Goal: Task Accomplishment & Management: Manage account settings

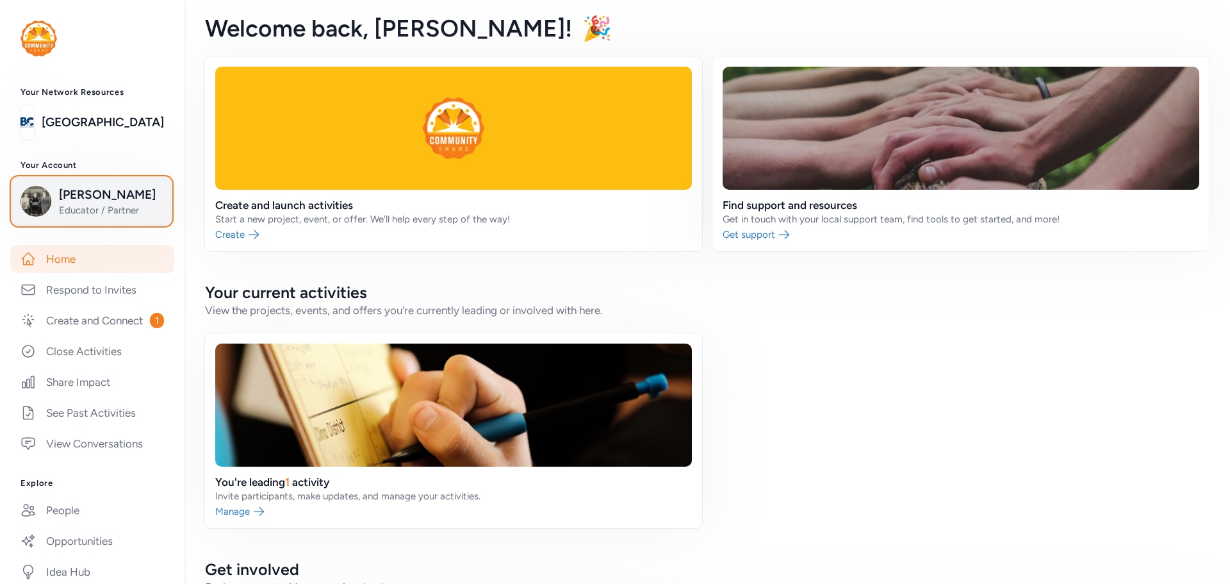
click at [72, 202] on span "[PERSON_NAME]" at bounding box center [111, 195] width 104 height 18
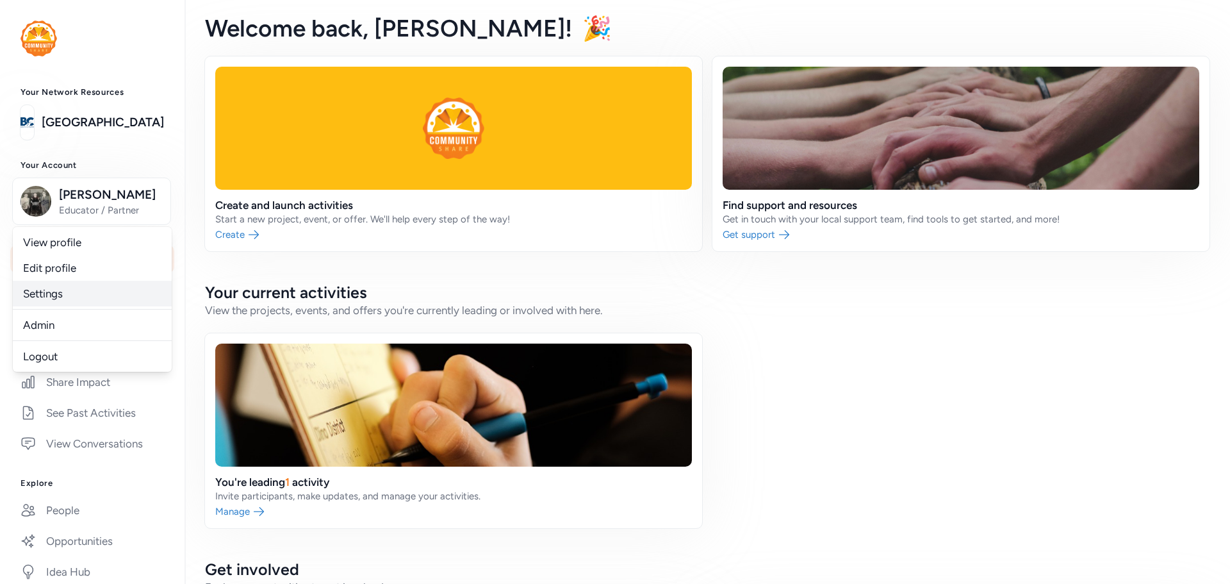
click at [66, 290] on link "Settings" at bounding box center [92, 294] width 159 height 26
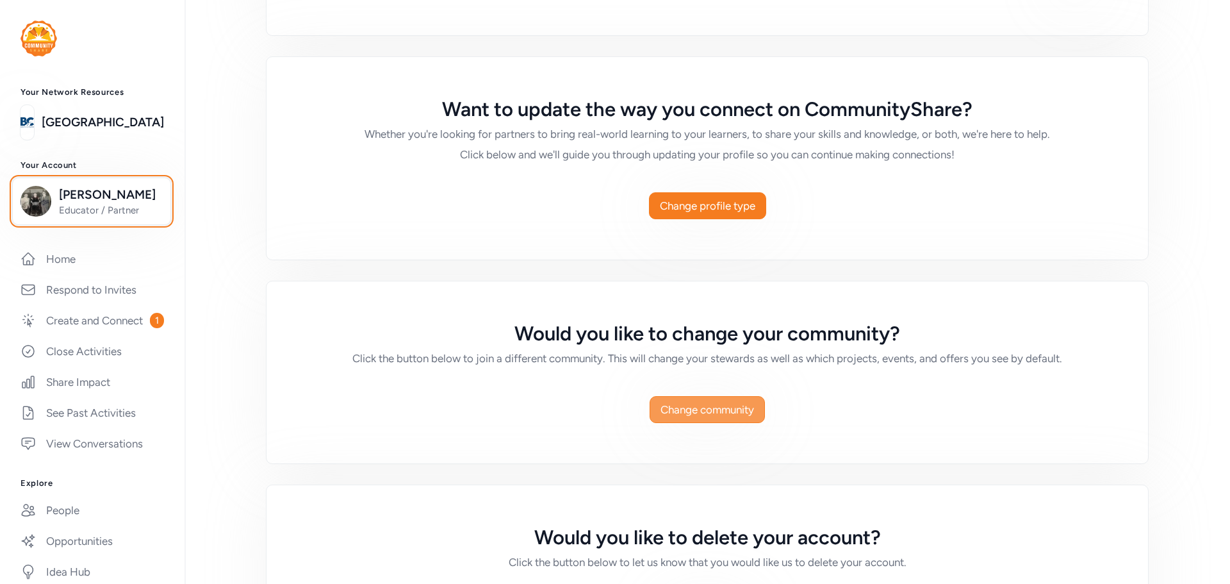
scroll to position [809, 0]
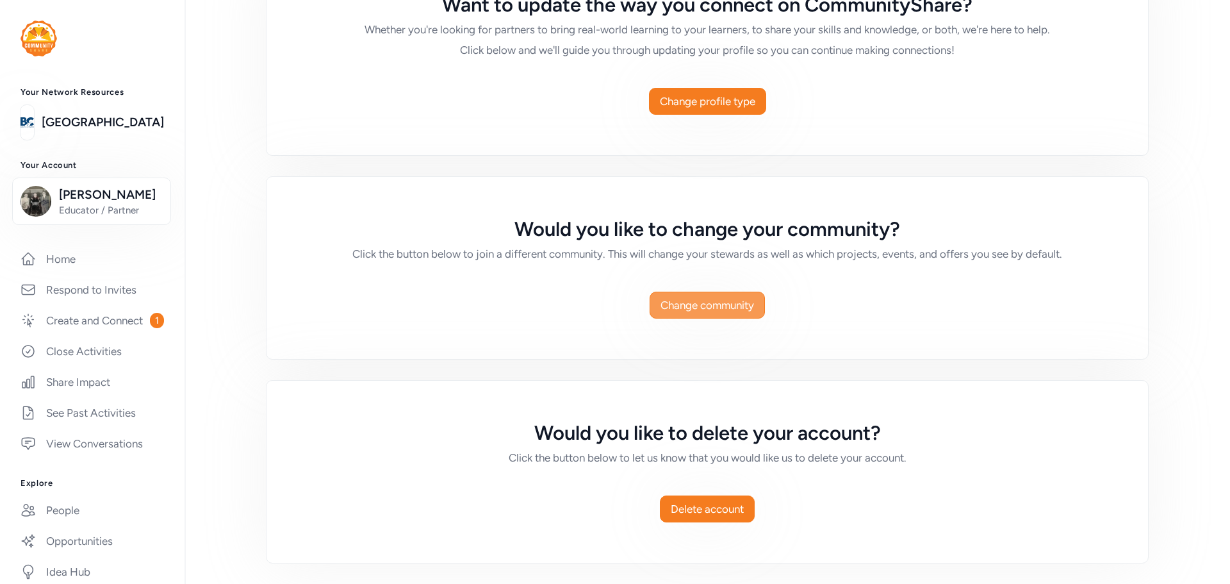
click at [740, 311] on span "Change community" at bounding box center [707, 304] width 94 height 15
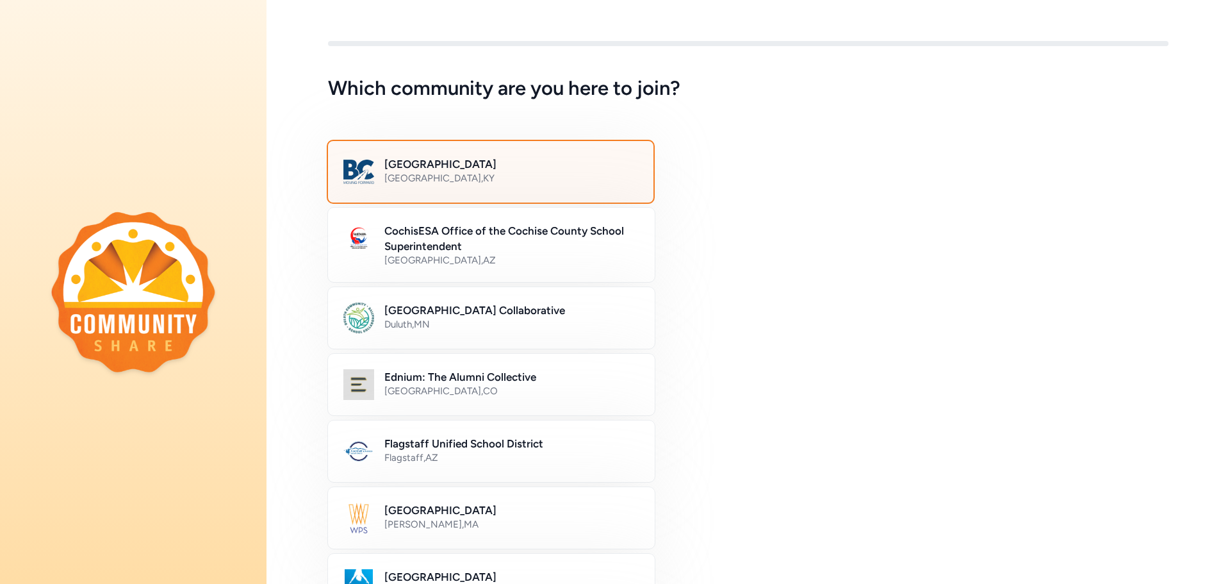
click at [551, 165] on h2 "[GEOGRAPHIC_DATA]" at bounding box center [511, 163] width 254 height 15
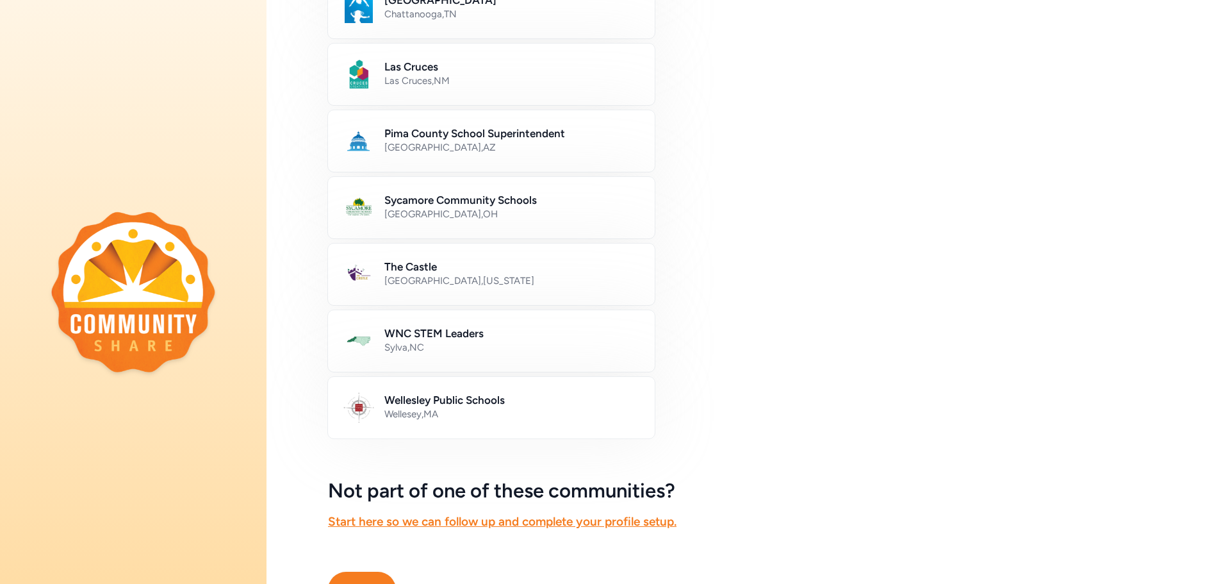
scroll to position [651, 0]
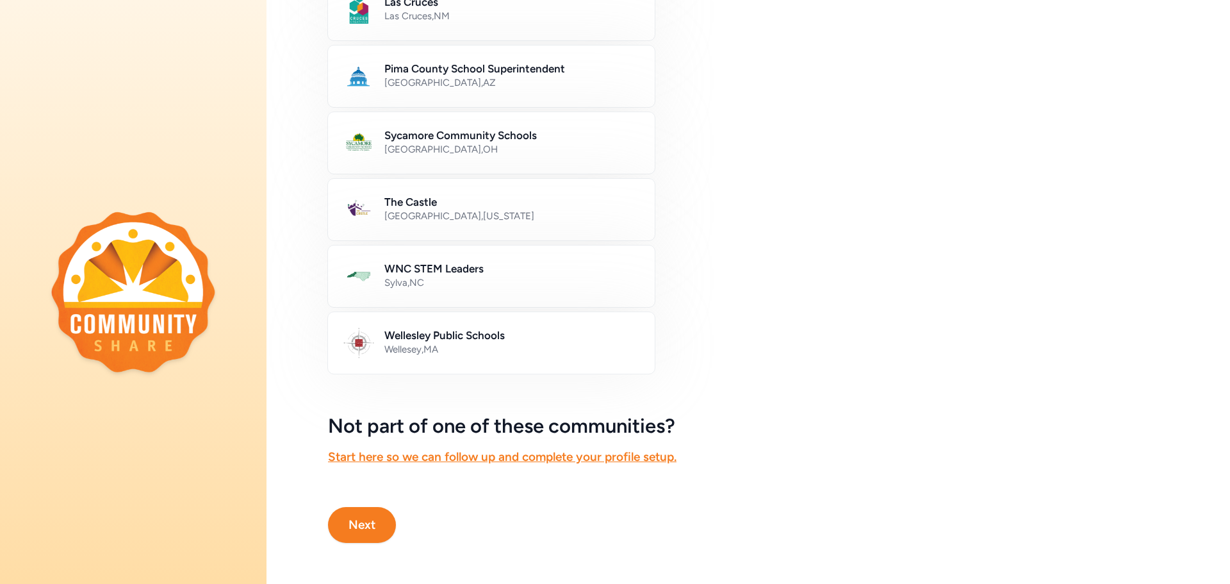
click at [357, 507] on button "Next" at bounding box center [362, 525] width 68 height 36
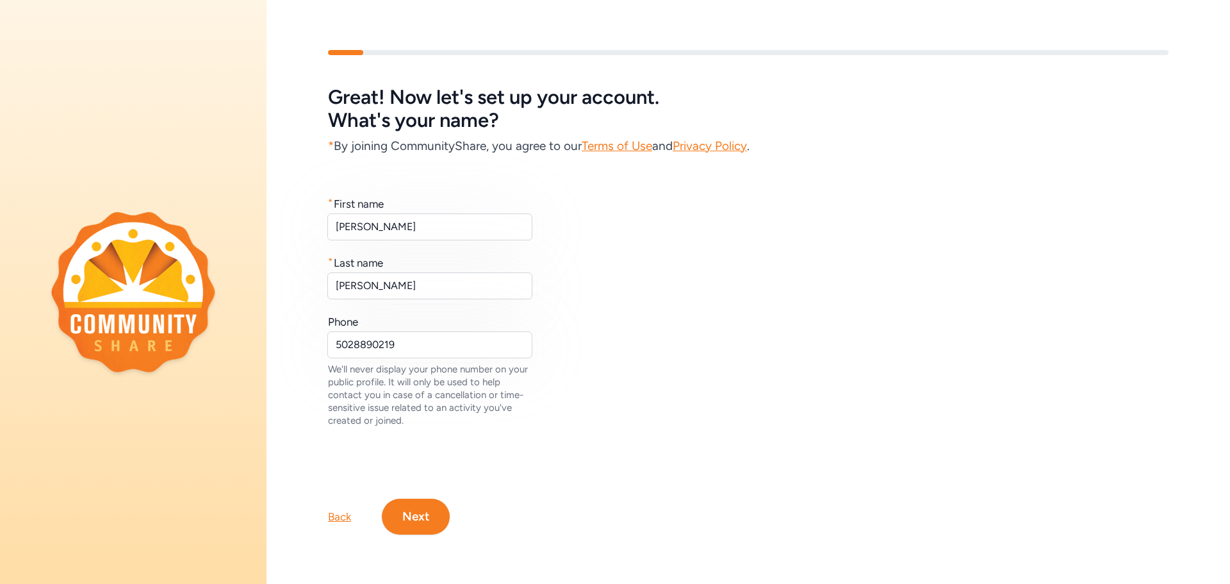
click at [437, 500] on button "Next" at bounding box center [416, 516] width 68 height 36
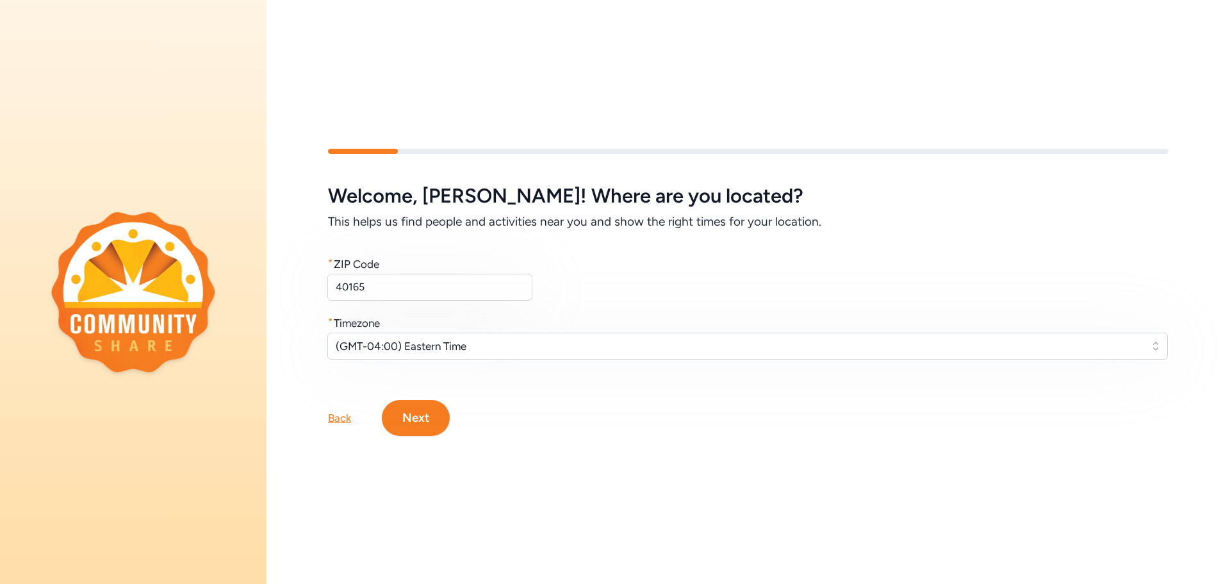
click at [425, 441] on div "Welcome , [PERSON_NAME] ! Where are you located? This helps us find people and …" at bounding box center [747, 292] width 963 height 369
click at [430, 413] on button "Next" at bounding box center [416, 418] width 68 height 36
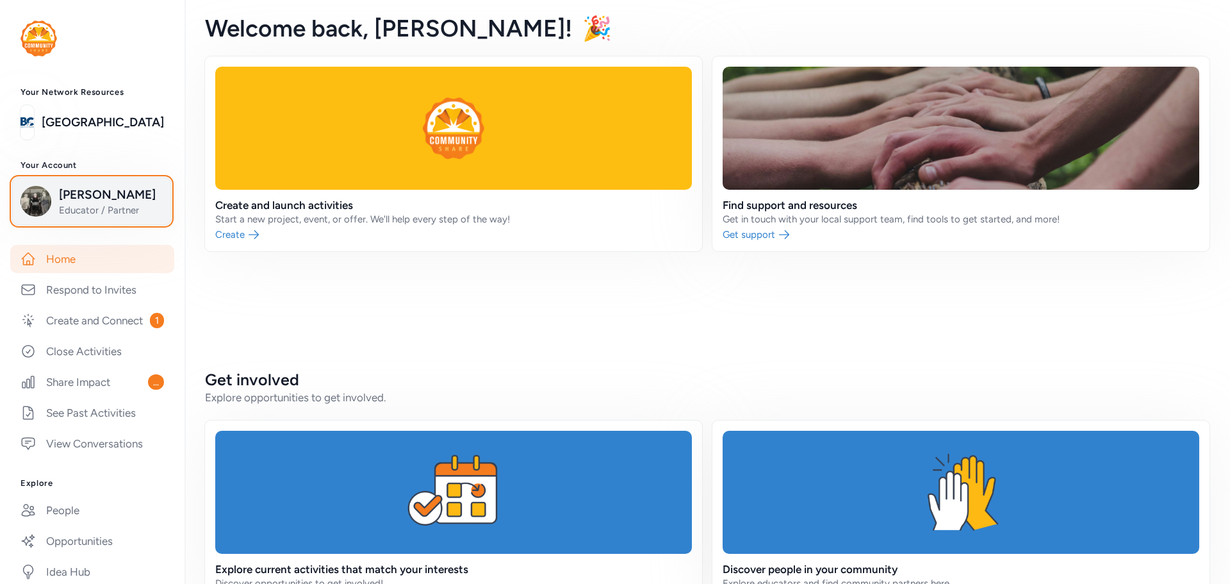
click at [94, 195] on span "[PERSON_NAME]" at bounding box center [111, 195] width 104 height 18
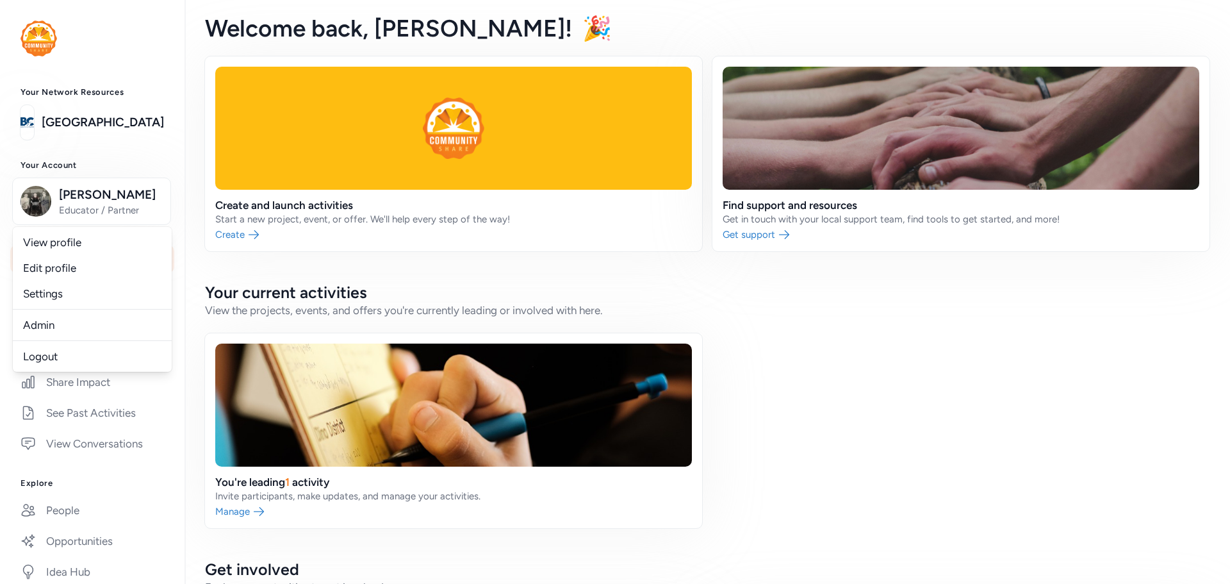
click at [785, 187] on link at bounding box center [960, 153] width 497 height 195
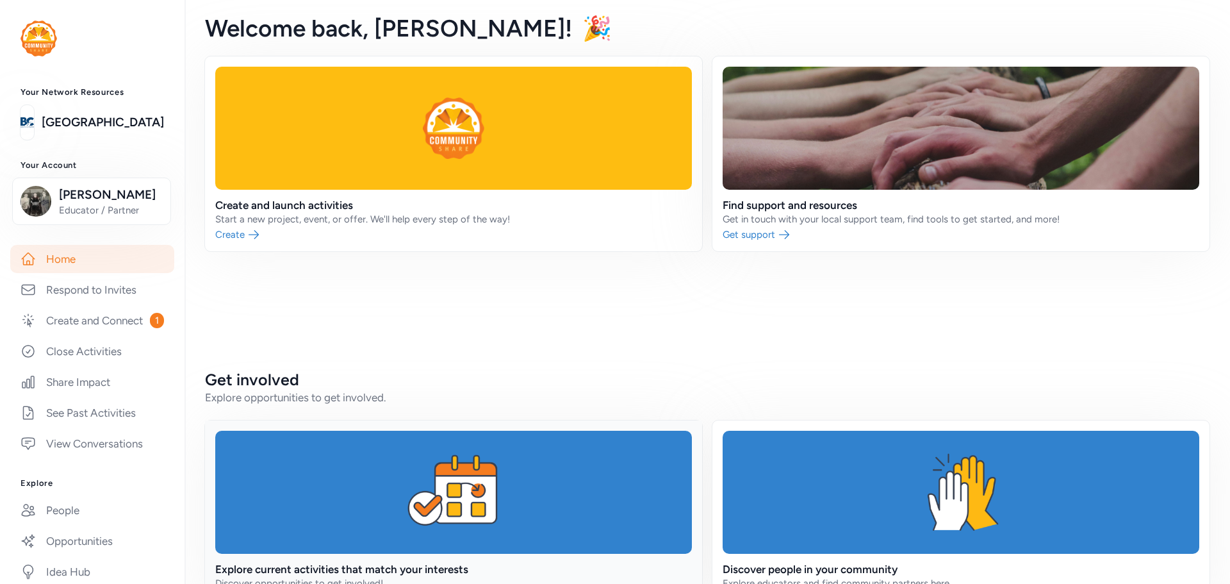
scroll to position [180, 0]
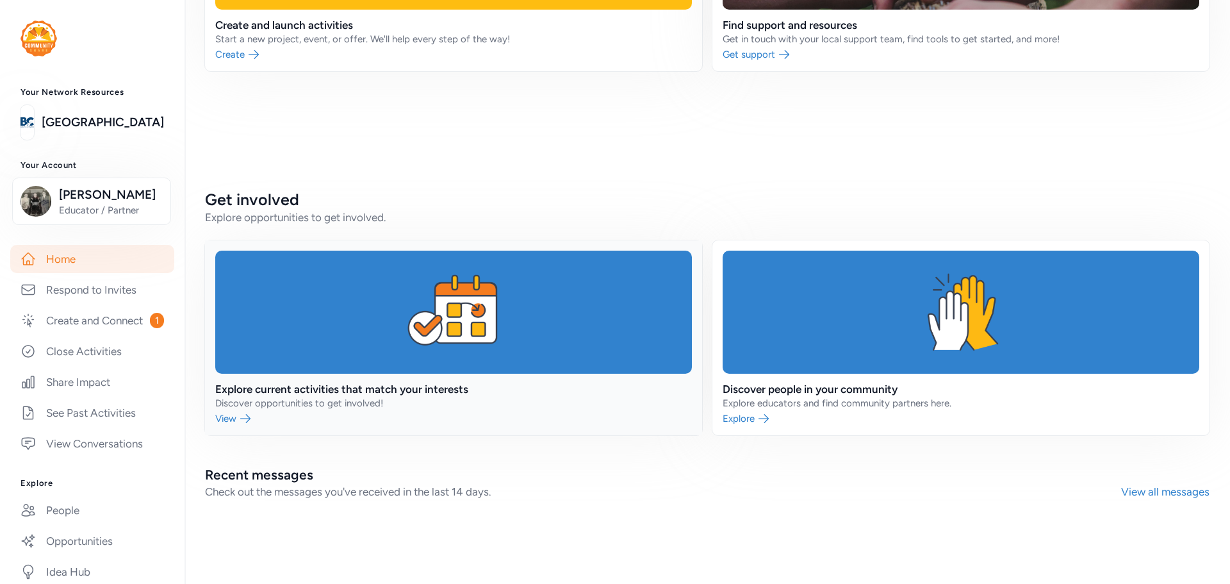
click at [427, 357] on link at bounding box center [453, 337] width 497 height 195
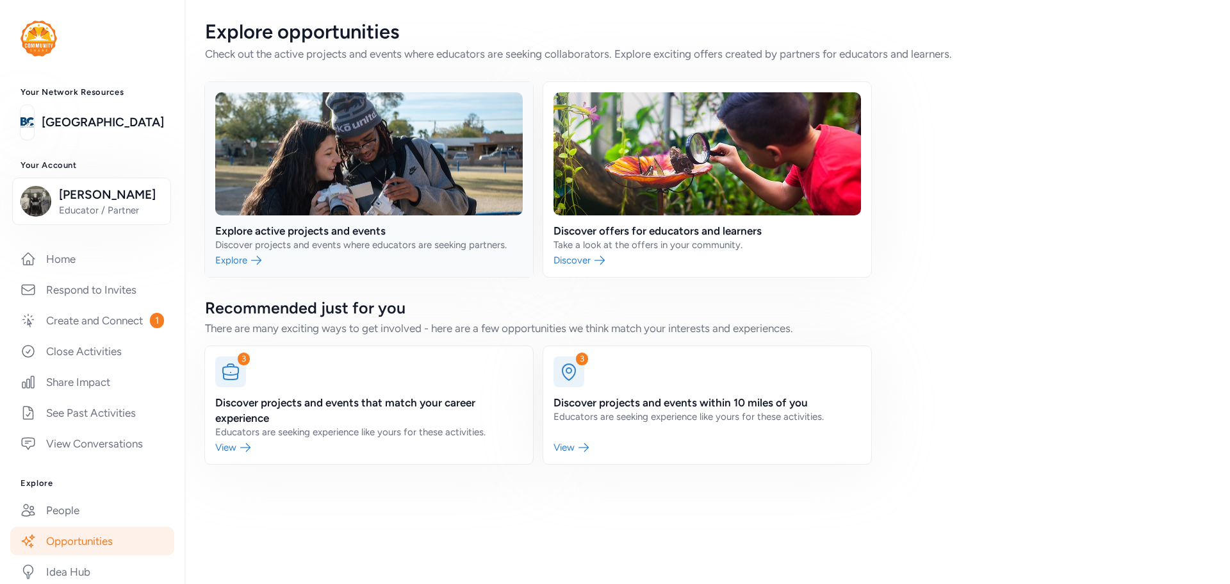
click at [251, 257] on link at bounding box center [369, 179] width 328 height 195
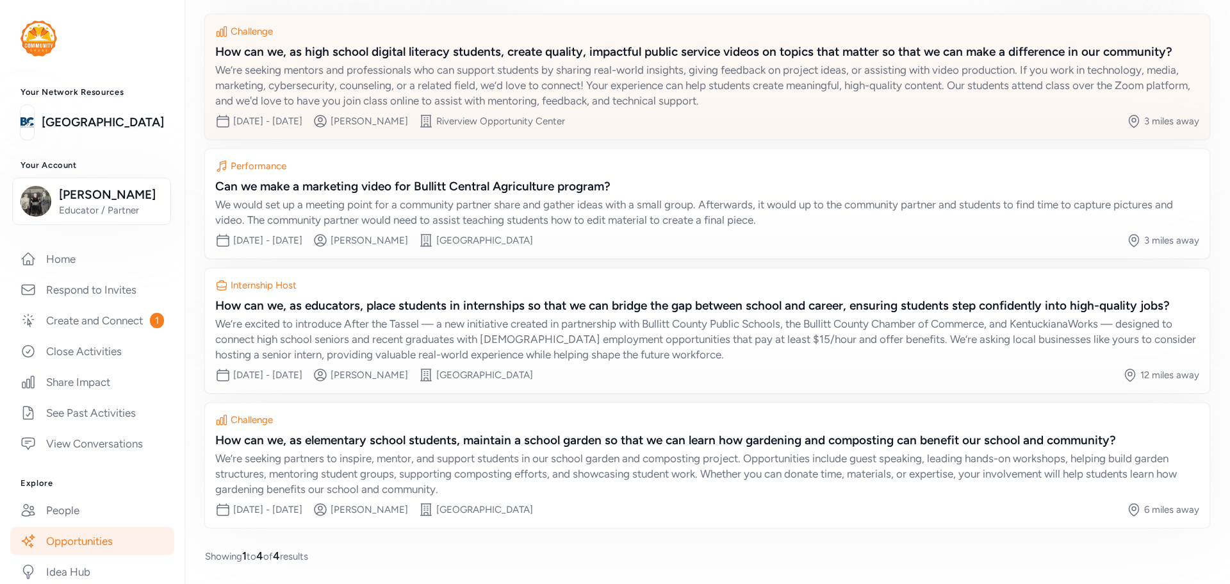
scroll to position [64, 0]
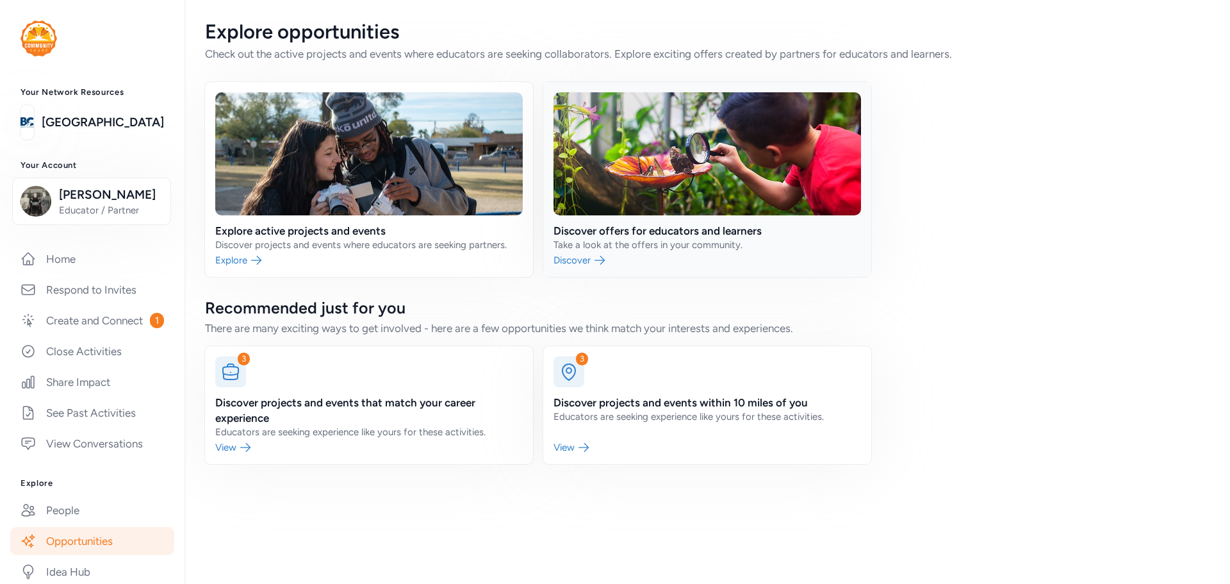
click at [720, 218] on link at bounding box center [707, 179] width 328 height 195
